Goal: Task Accomplishment & Management: Use online tool/utility

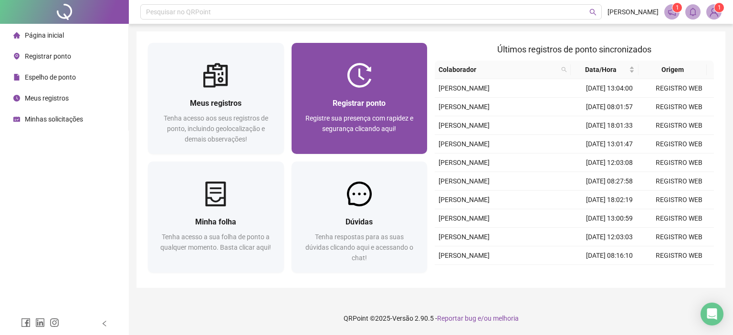
click at [340, 99] on span "Registrar ponto" at bounding box center [359, 103] width 53 height 9
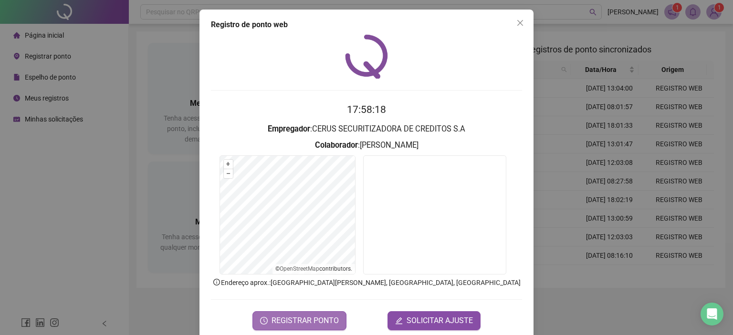
click at [305, 318] on span "REGISTRAR PONTO" at bounding box center [305, 320] width 67 height 11
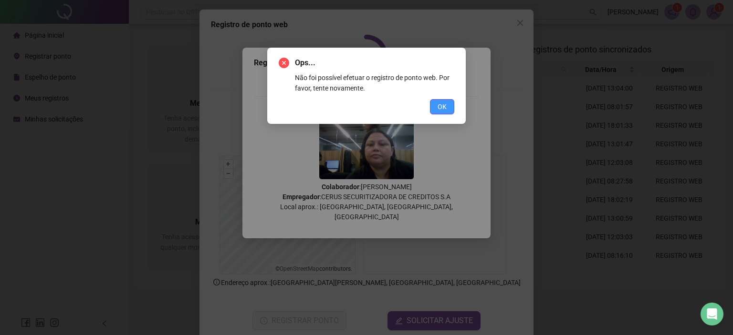
click at [443, 111] on span "OK" at bounding box center [442, 107] width 9 height 10
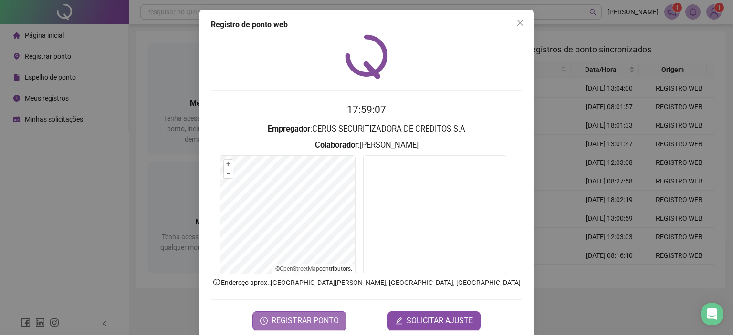
click at [318, 320] on span "REGISTRAR PONTO" at bounding box center [305, 320] width 67 height 11
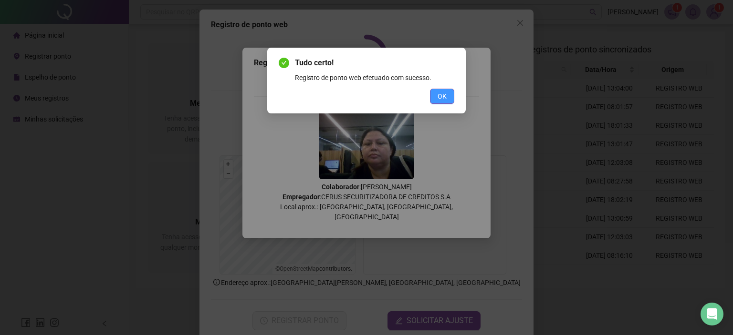
click at [445, 98] on span "OK" at bounding box center [442, 96] width 9 height 10
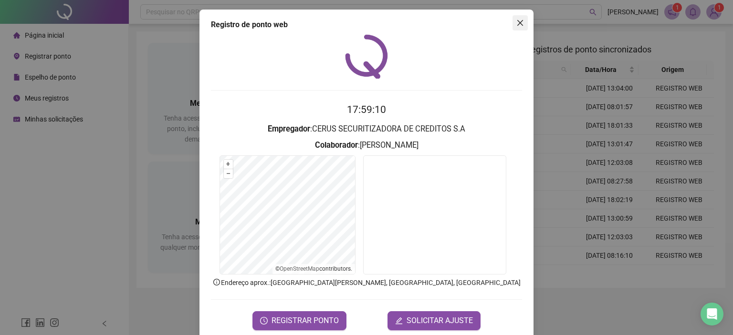
click at [517, 21] on icon "close" at bounding box center [520, 23] width 6 height 6
